Goal: Information Seeking & Learning: Understand process/instructions

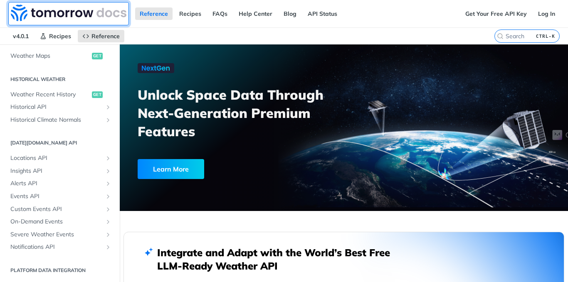
click at [79, 12] on img at bounding box center [69, 13] width 116 height 17
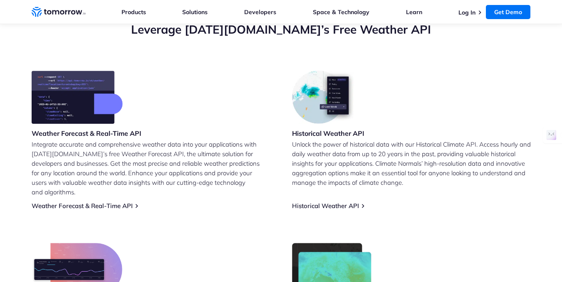
scroll to position [287, 0]
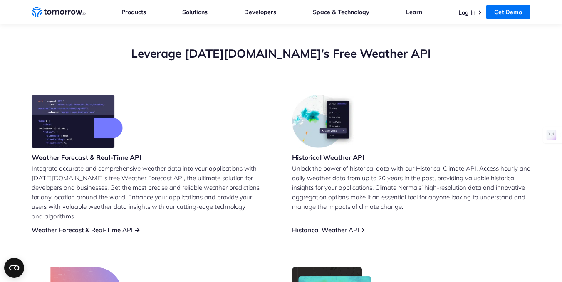
click at [129, 226] on link "Weather Forecast & Real-Time API" at bounding box center [82, 230] width 101 height 8
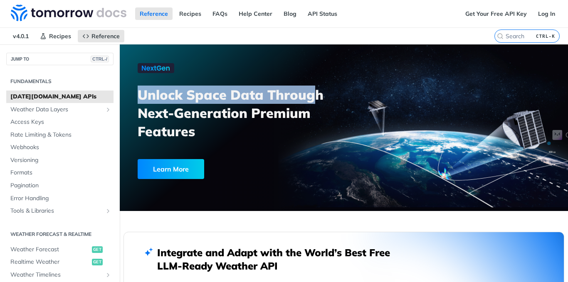
drag, startPoint x: 138, startPoint y: 96, endPoint x: 311, endPoint y: 91, distance: 172.7
click at [311, 91] on h3 "Unlock Space Data Through Next-Generation Premium Features" at bounding box center [245, 113] width 215 height 55
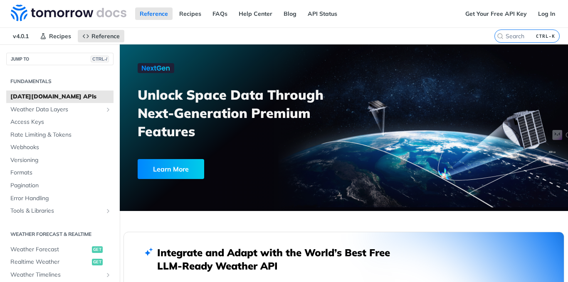
drag, startPoint x: 376, startPoint y: 136, endPoint x: 373, endPoint y: 148, distance: 12.1
click at [373, 148] on div at bounding box center [344, 128] width 448 height 167
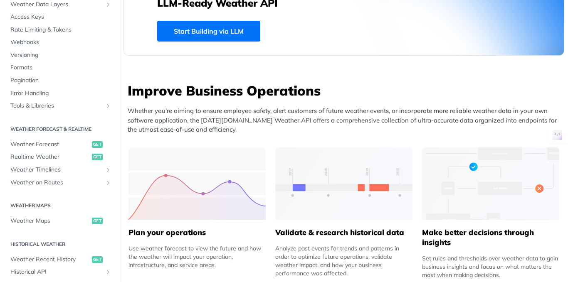
scroll to position [61, 0]
click at [51, 145] on span "Weather Forecast" at bounding box center [49, 144] width 79 height 8
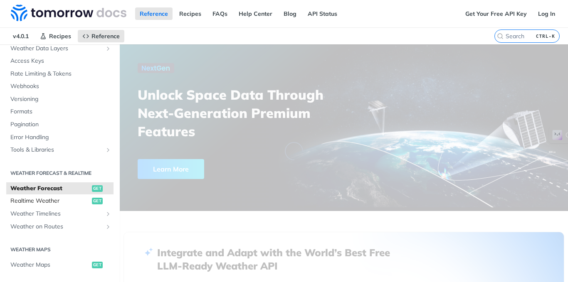
click at [54, 201] on span "Realtime Weather" at bounding box center [49, 201] width 79 height 8
click at [63, 200] on span "Realtime Weather" at bounding box center [49, 201] width 79 height 8
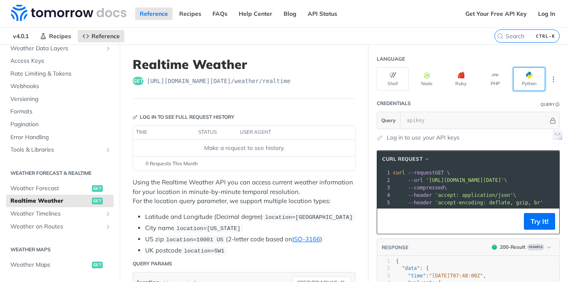
click at [527, 86] on button "Python" at bounding box center [529, 79] width 32 height 24
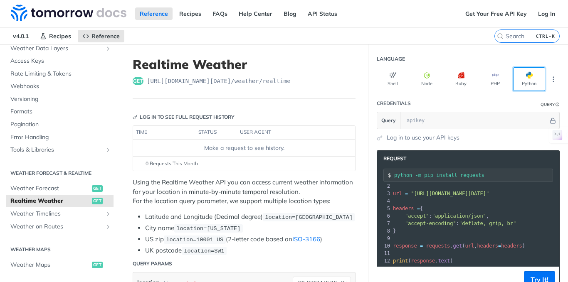
scroll to position [0, 0]
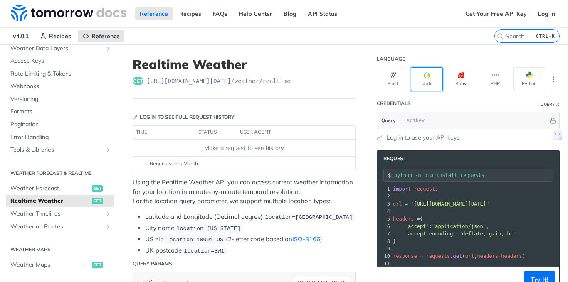
click at [424, 77] on icon "button" at bounding box center [427, 75] width 7 height 7
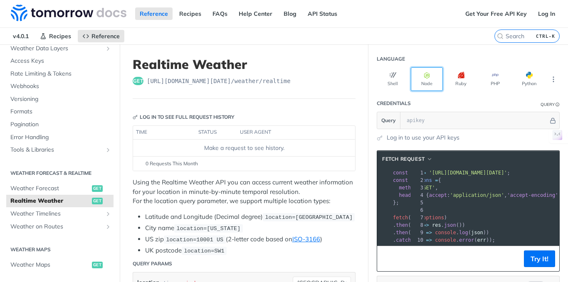
scroll to position [0, 0]
click at [550, 76] on icon "More ellipsis" at bounding box center [553, 79] width 7 height 7
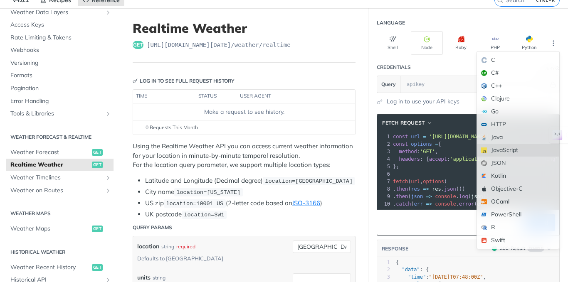
click at [506, 147] on div "JavaScript" at bounding box center [518, 150] width 82 height 13
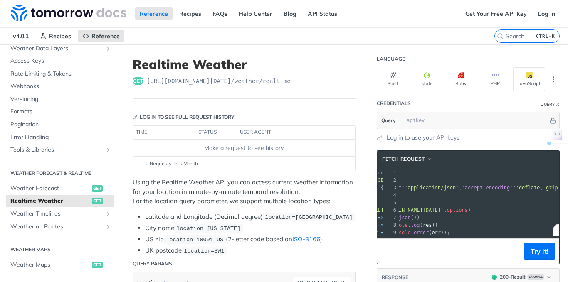
drag, startPoint x: 407, startPoint y: 210, endPoint x: 520, endPoint y: 209, distance: 113.6
click at [444, 209] on span "'[URL][DOMAIN_NAME][DATE]'" at bounding box center [405, 211] width 78 height 6
copy span "[URL][DOMAIN_NAME][DATE]"
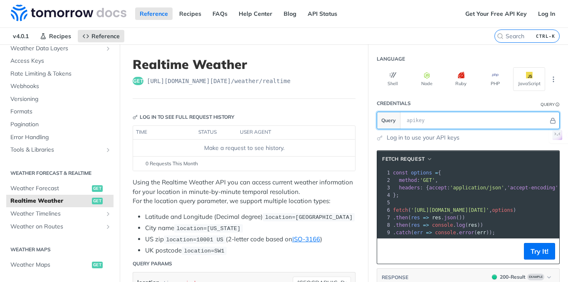
click at [425, 121] on input "text" at bounding box center [476, 120] width 146 height 17
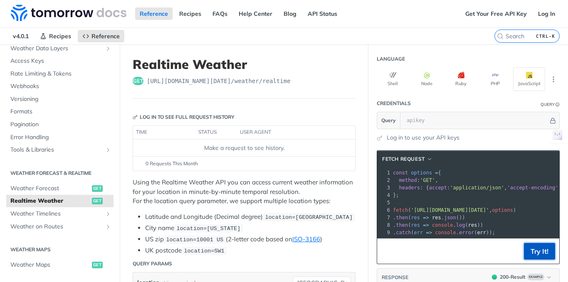
click at [540, 259] on button "Try It!" at bounding box center [539, 251] width 31 height 17
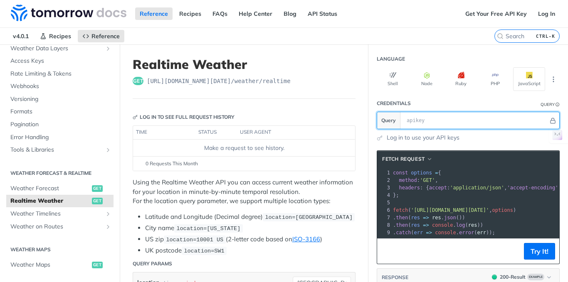
click at [479, 121] on input "text" at bounding box center [476, 120] width 146 height 17
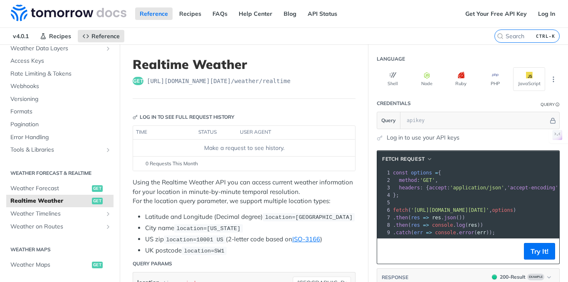
click at [410, 136] on link "Log in to use your API keys" at bounding box center [423, 138] width 73 height 9
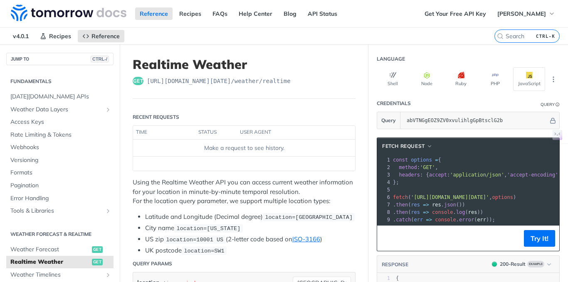
click at [511, 127] on input "abVTNGgEOZ9ZV0xvulihlgGpBtsclG2b" at bounding box center [476, 120] width 146 height 17
click at [529, 247] on button "Try It!" at bounding box center [539, 238] width 31 height 17
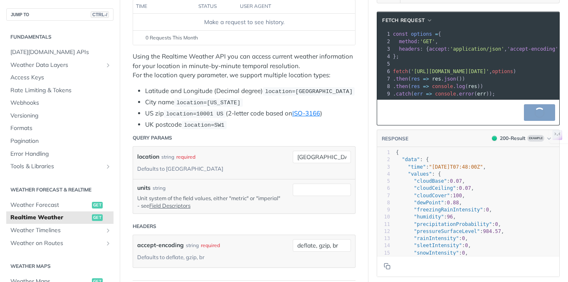
scroll to position [128, 0]
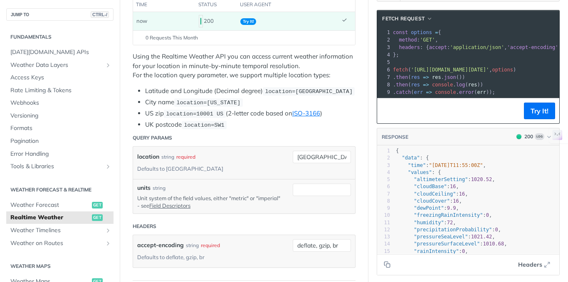
drag, startPoint x: 396, startPoint y: 166, endPoint x: 440, endPoint y: 167, distance: 43.7
click at [440, 162] on pre ""data" : {" at bounding box center [476, 158] width 165 height 7
type textarea ""data": {"
drag, startPoint x: 400, startPoint y: 172, endPoint x: 491, endPoint y: 175, distance: 91.1
click at [491, 175] on div "1 { 2 "data" : { 3 "time" : "2025-09-11T11:55:00Z" , 4 "values" : { 5 "altimete…" at bounding box center [476, 230] width 165 height 165
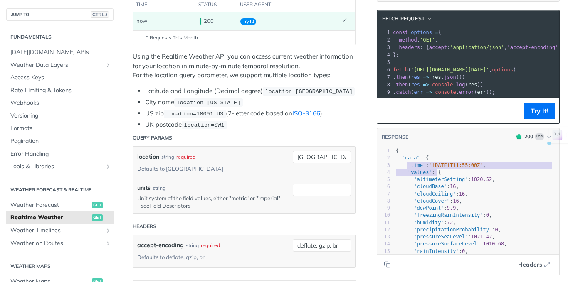
type textarea ""time": "2025-09-11T11:55:00Z","
type textarea ".52, "cloud"
drag, startPoint x: 424, startPoint y: 190, endPoint x: 472, endPoint y: 185, distance: 48.9
click at [472, 185] on div "1 { 2 "data" : { 3 "time" : "2025-09-11T11:55:00Z" , 4 "values" : { 5 "altimete…" at bounding box center [476, 230] width 165 height 165
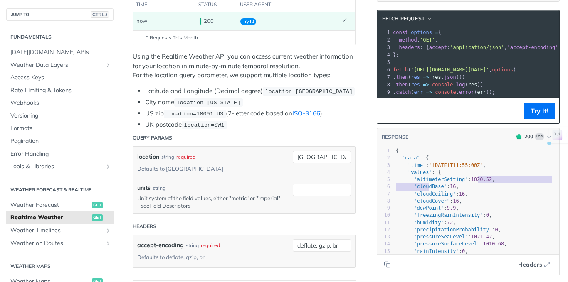
click at [485, 183] on pre ""altimeterSetting" : 1020.52 ," at bounding box center [476, 179] width 165 height 7
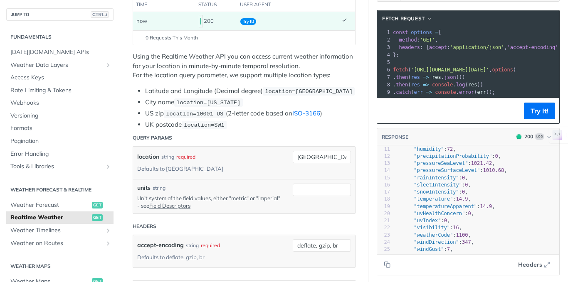
scroll to position [0, 0]
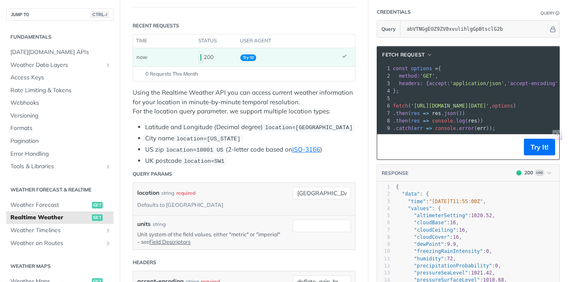
click at [416, 50] on header "fetch Request" at bounding box center [468, 55] width 182 height 17
click at [427, 56] on span "button" at bounding box center [430, 55] width 6 height 6
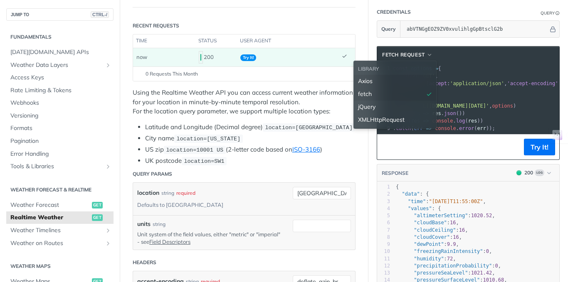
click at [399, 83] on div "Axios" at bounding box center [395, 81] width 74 height 9
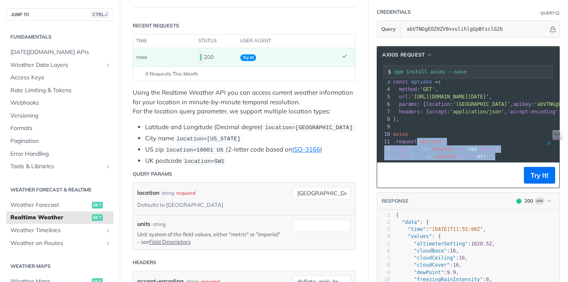
drag, startPoint x: 490, startPoint y: 152, endPoint x: 414, endPoint y: 134, distance: 78.4
click at [414, 134] on div "1 import axios from 'axios' ; 2 ​ 3 const options = { 4 method : 'GET' , 5 url …" at bounding box center [501, 111] width 220 height 97
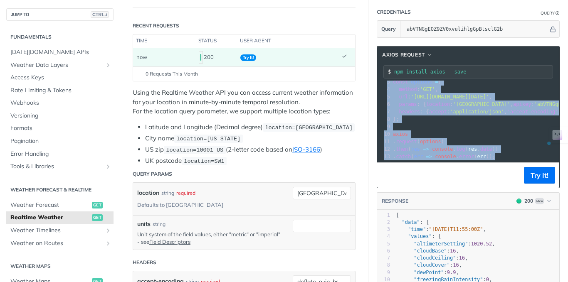
drag, startPoint x: 386, startPoint y: 85, endPoint x: 495, endPoint y: 153, distance: 128.8
click at [495, 153] on div "1 import axios from 'axios' ; 2 ​ 3 const options = { 4 method : 'GET' , 5 url …" at bounding box center [501, 111] width 220 height 97
copy div "import axios from 'axios' ; 2 ​ 3 const options = { 4 method : 'GET' , 5 url : …"
